Goal: Information Seeking & Learning: Check status

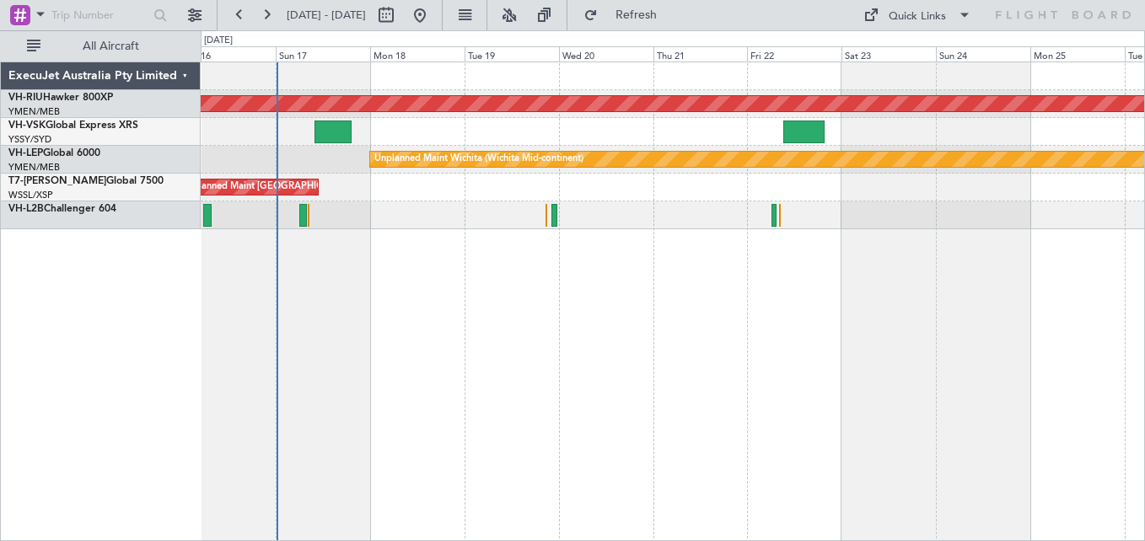
click at [497, 134] on div at bounding box center [672, 132] width 943 height 28
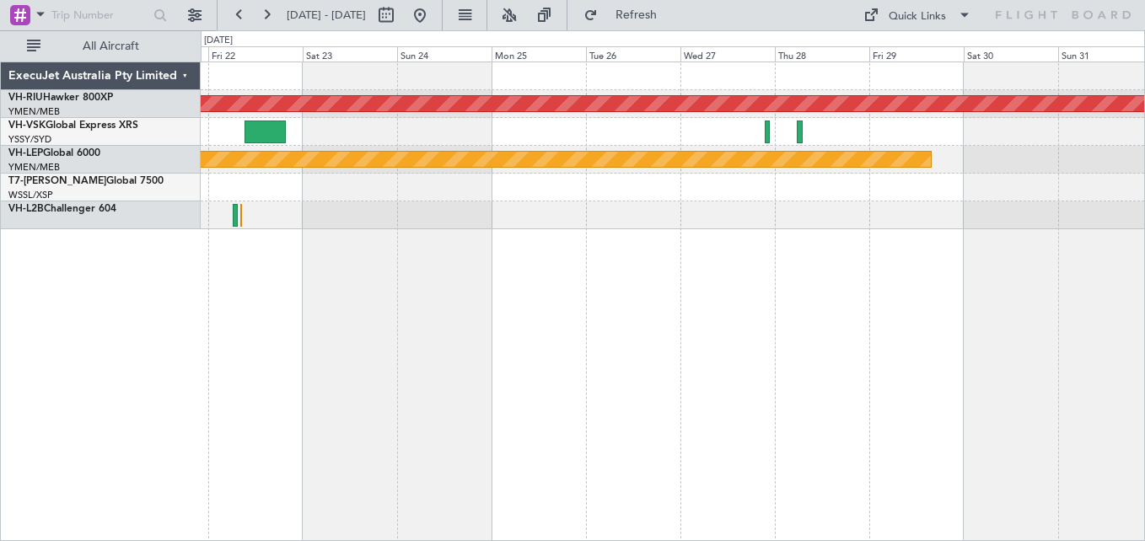
click at [598, 135] on div at bounding box center [672, 132] width 943 height 28
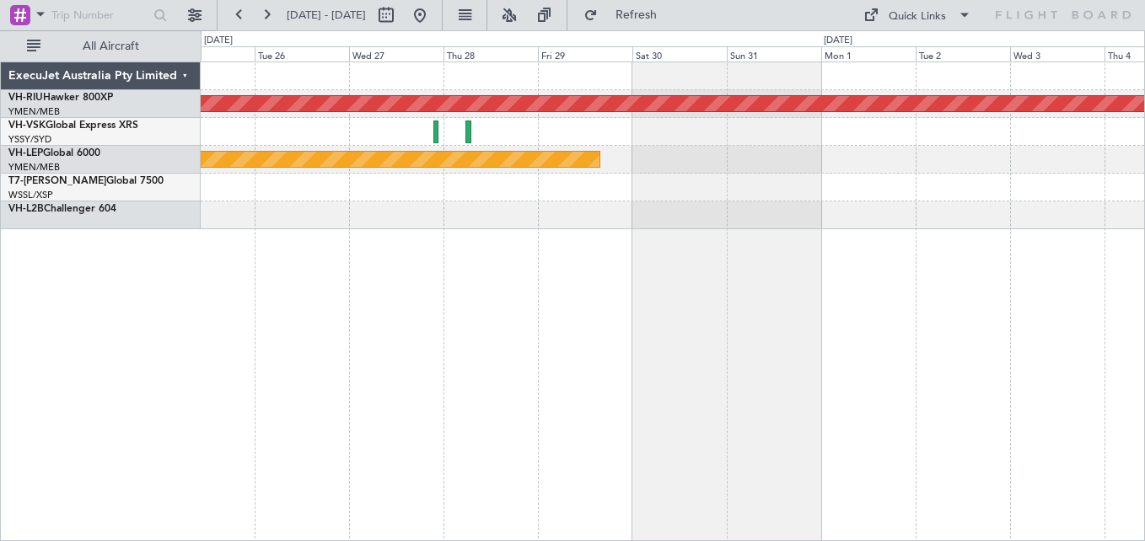
click at [574, 122] on div at bounding box center [672, 132] width 943 height 28
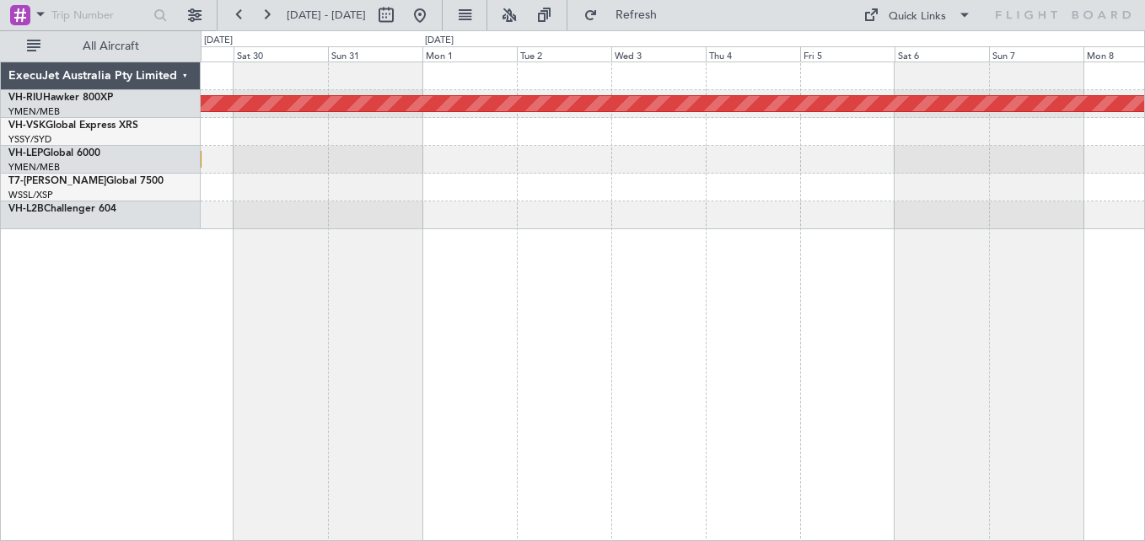
click at [527, 116] on div "Planned Maint [GEOGRAPHIC_DATA] ([GEOGRAPHIC_DATA]) Unplanned Maint Wichita (Wi…" at bounding box center [672, 145] width 943 height 167
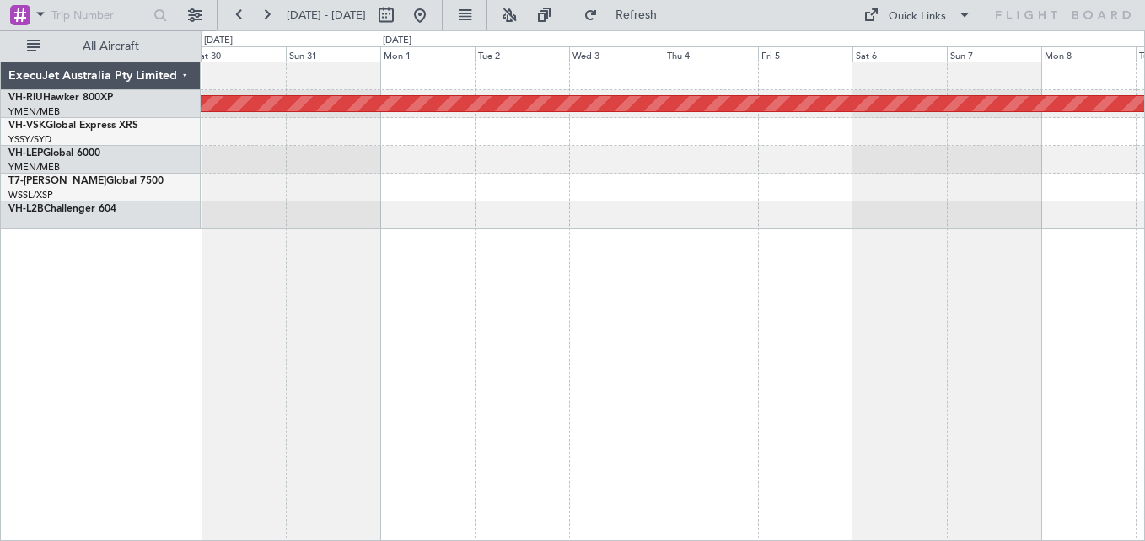
click at [580, 151] on div "Planned Maint [GEOGRAPHIC_DATA] ([GEOGRAPHIC_DATA]) Unplanned Maint Wichita (Wi…" at bounding box center [672, 145] width 943 height 167
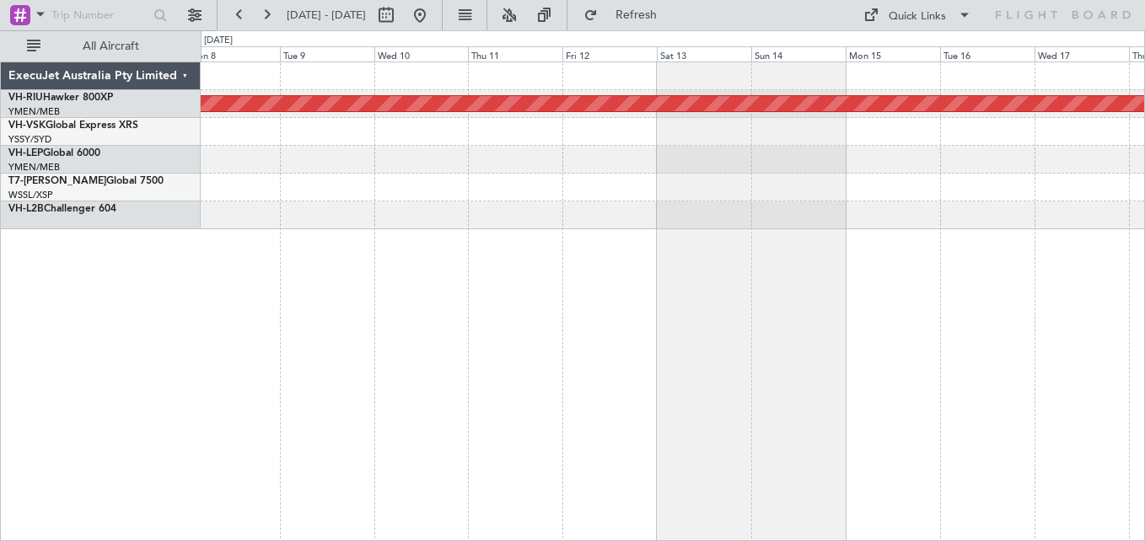
click at [501, 85] on div "Planned Maint [GEOGRAPHIC_DATA] ([GEOGRAPHIC_DATA])" at bounding box center [672, 145] width 943 height 167
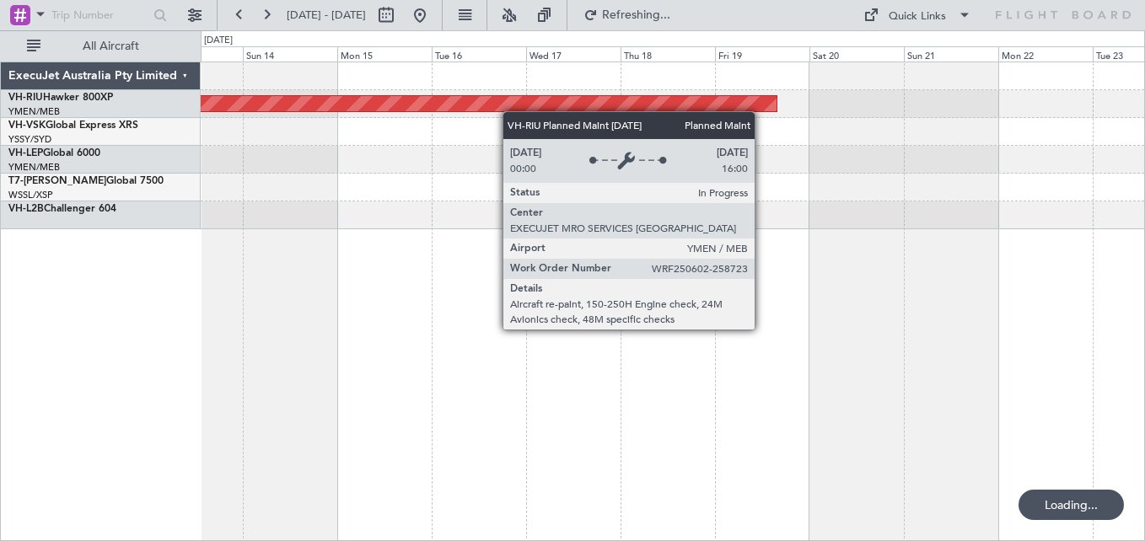
click at [500, 108] on div "Planned Maint [GEOGRAPHIC_DATA] ([GEOGRAPHIC_DATA])" at bounding box center [672, 145] width 943 height 167
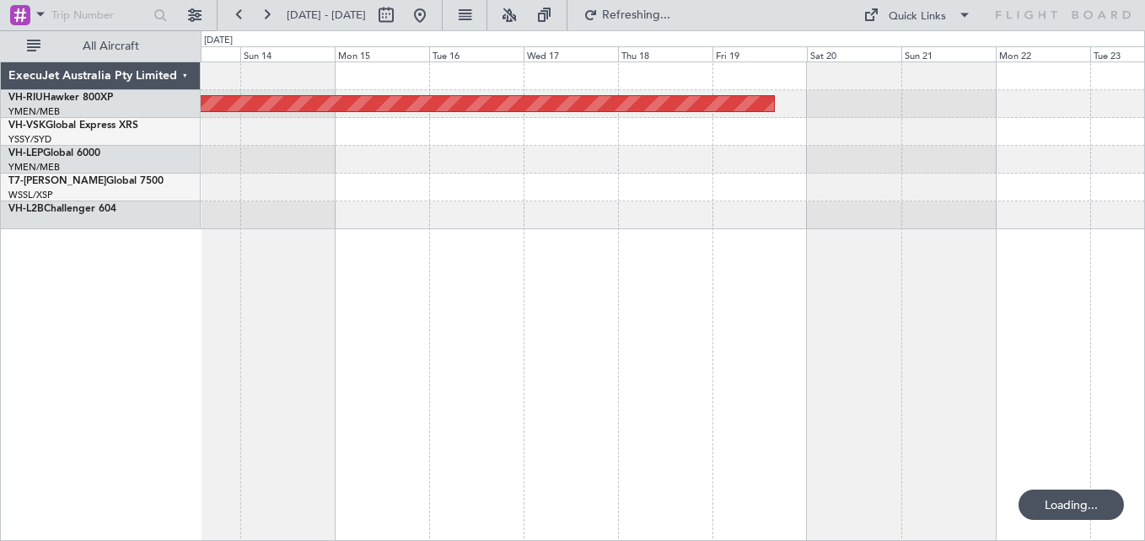
click at [529, 110] on div "Planned Maint [GEOGRAPHIC_DATA] ([GEOGRAPHIC_DATA])" at bounding box center [672, 145] width 943 height 167
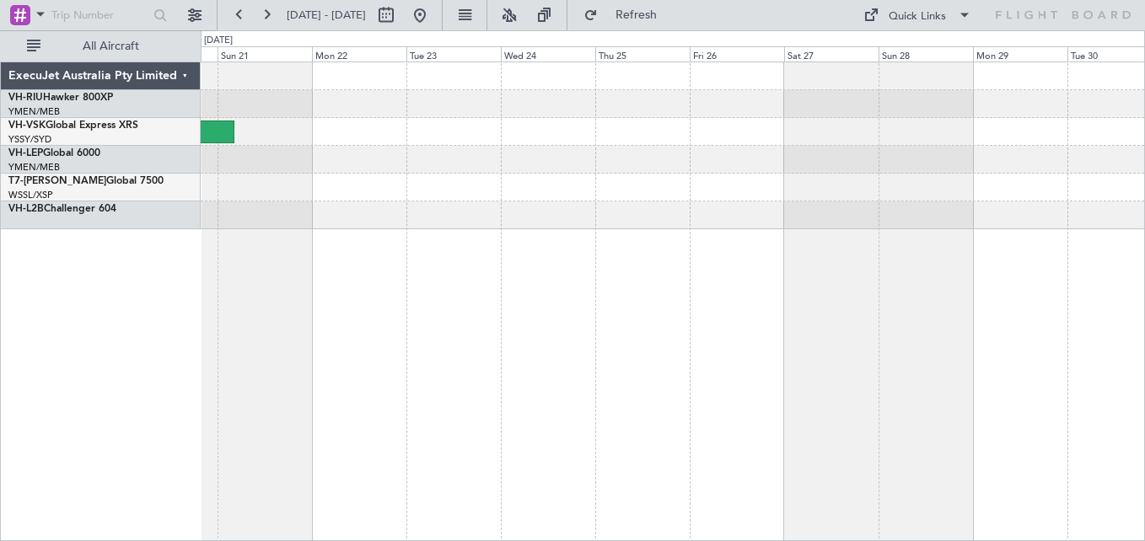
click at [629, 150] on div at bounding box center [672, 160] width 943 height 28
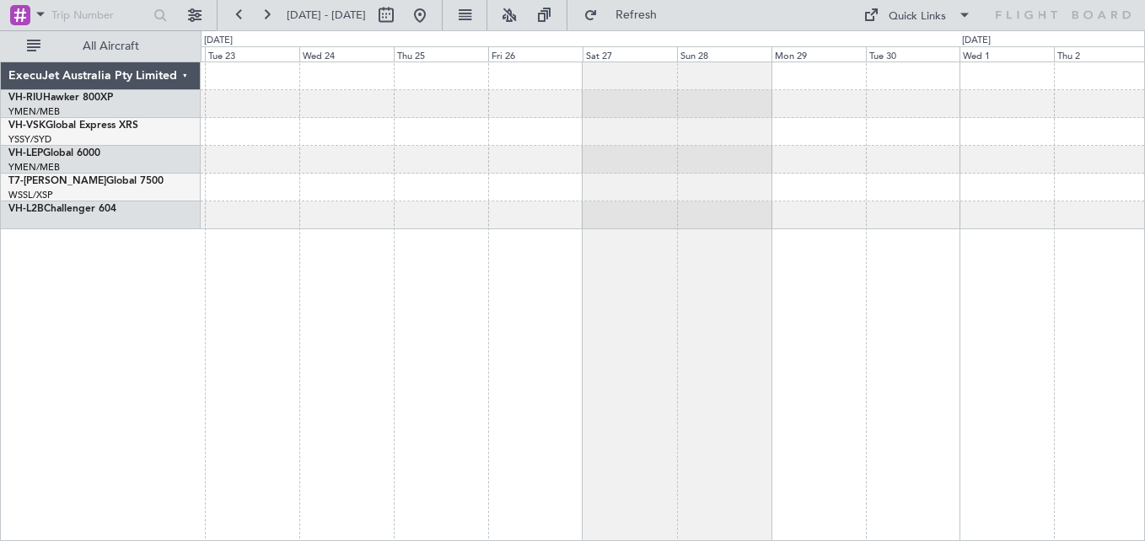
click at [736, 152] on div at bounding box center [672, 160] width 943 height 28
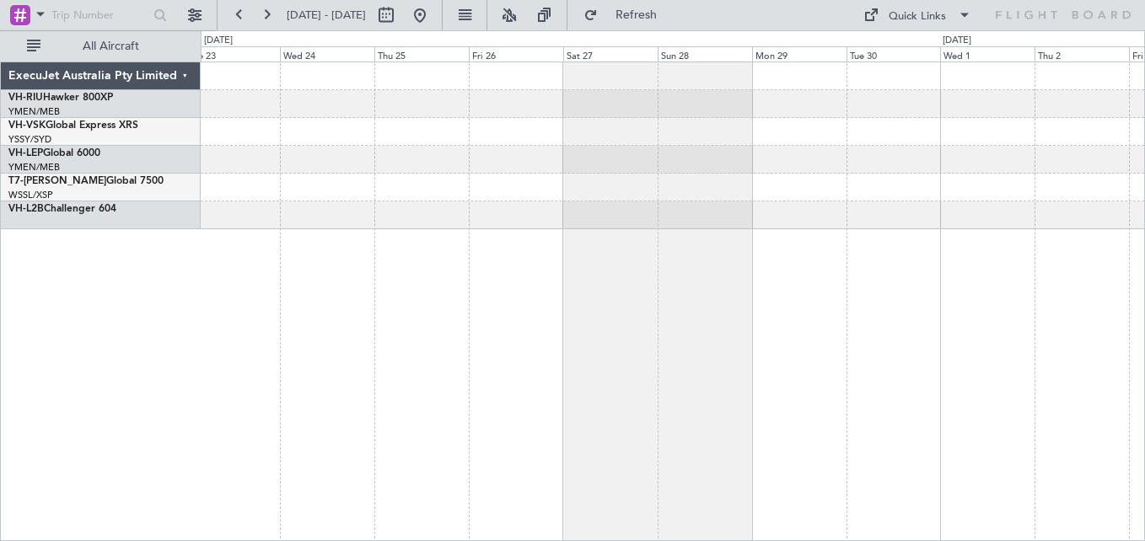
click at [900, 141] on div at bounding box center [672, 145] width 943 height 167
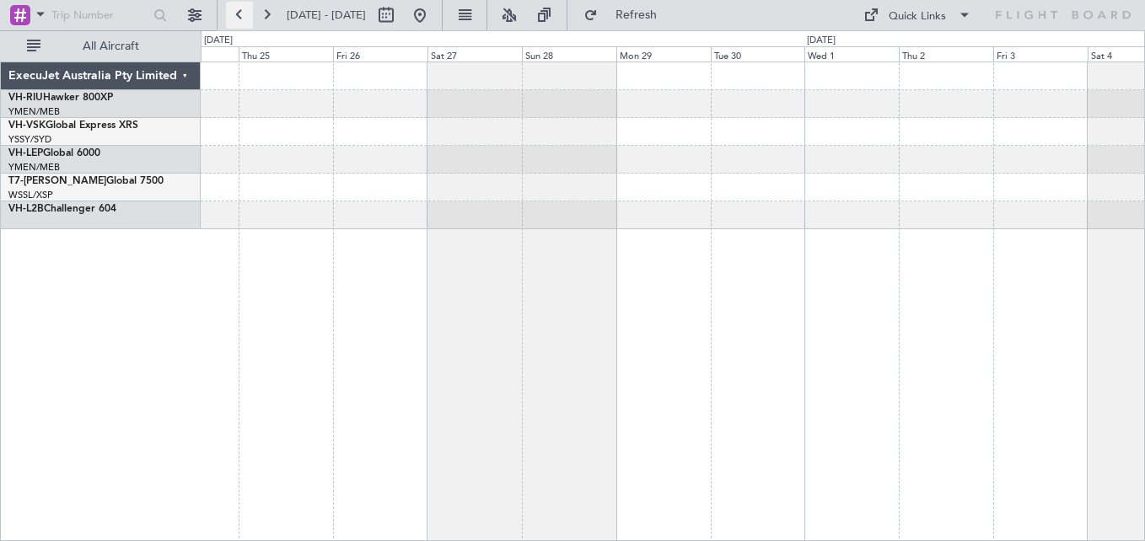
click at [239, 10] on button at bounding box center [239, 15] width 27 height 27
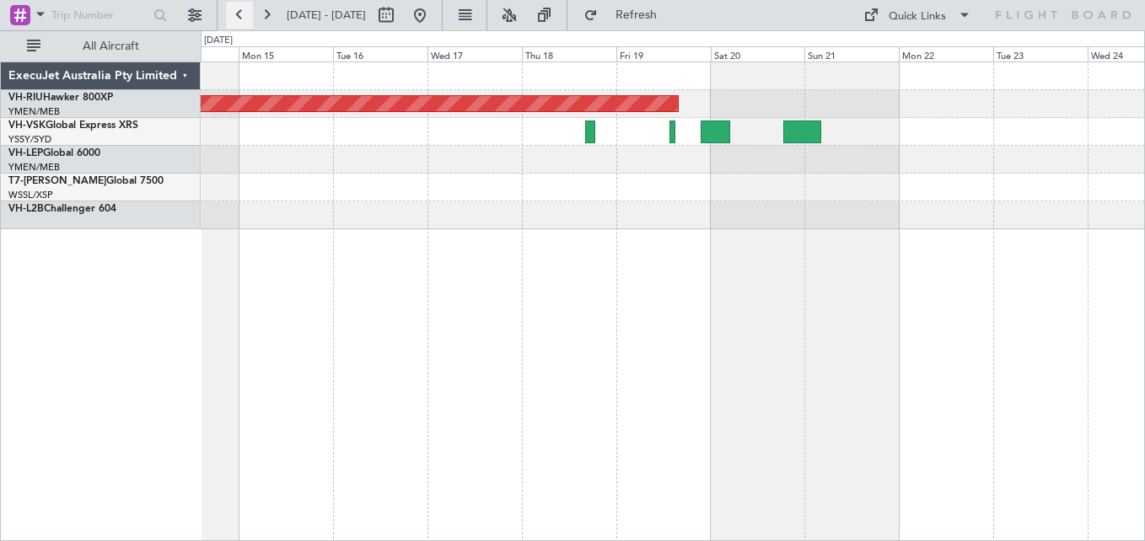
click at [239, 10] on button at bounding box center [239, 15] width 27 height 27
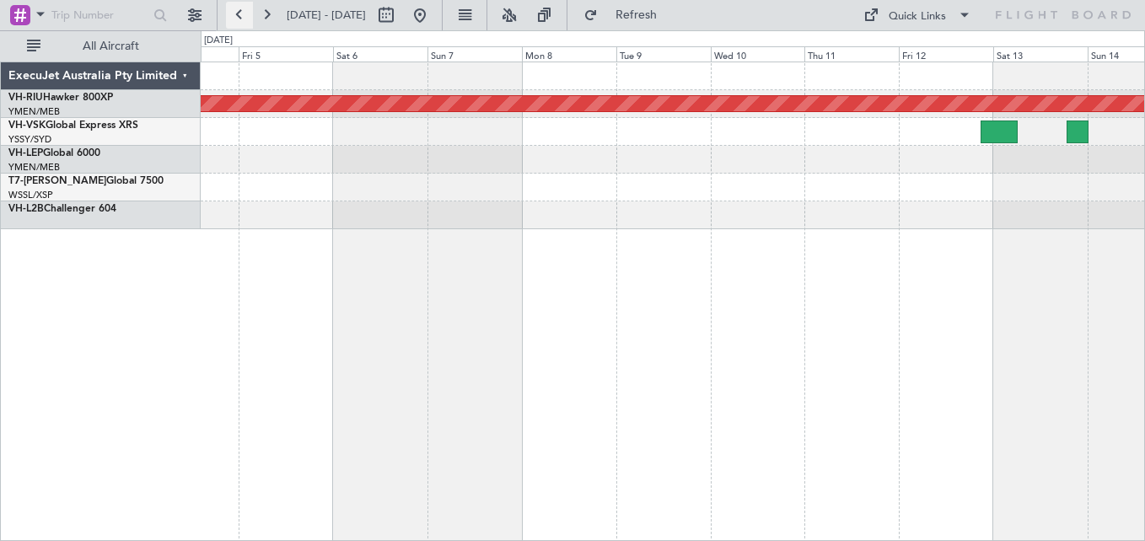
click at [239, 10] on button at bounding box center [239, 15] width 27 height 27
